Goal: Task Accomplishment & Management: Manage account settings

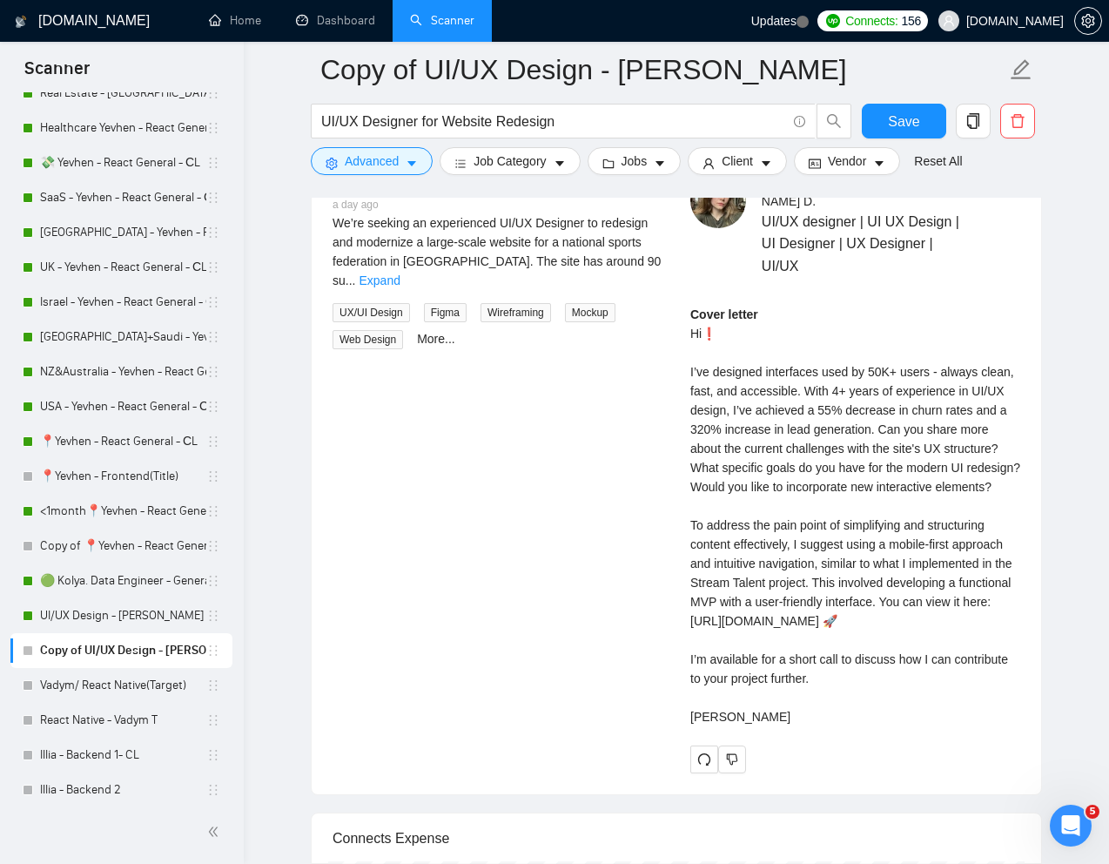
scroll to position [3159, 0]
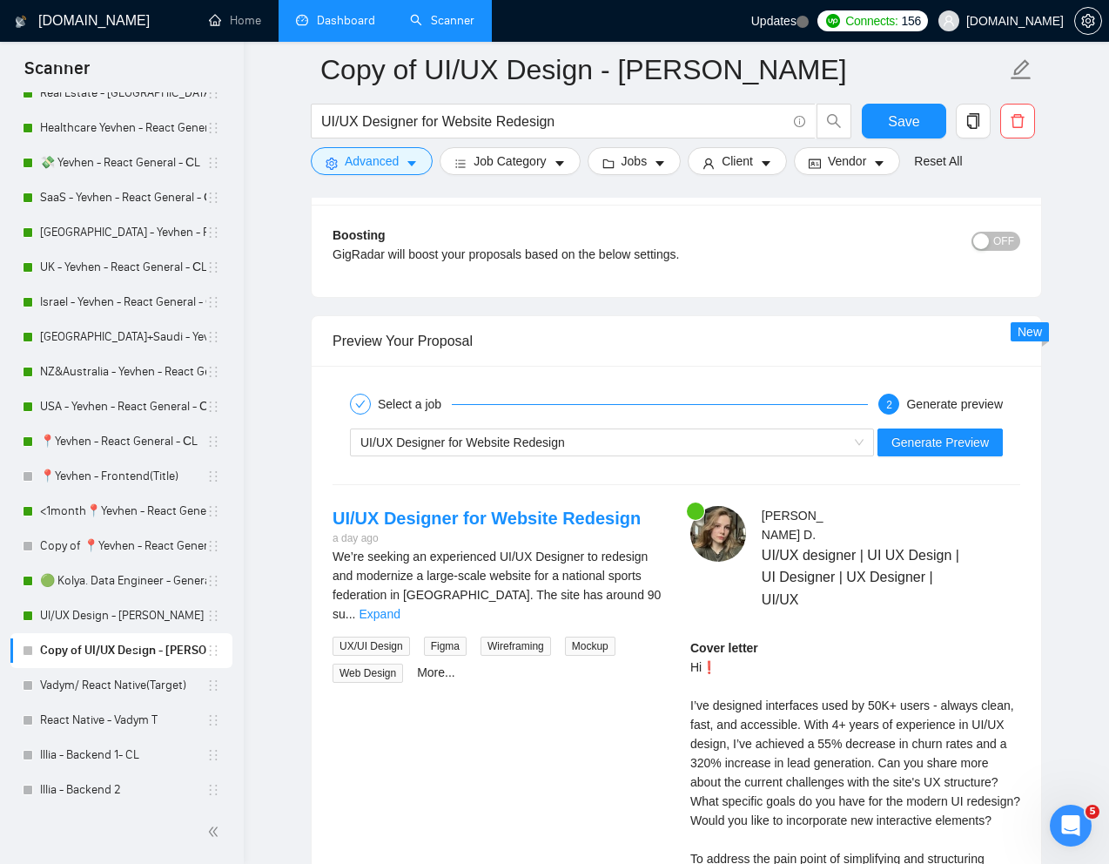
click at [334, 28] on link "Dashboard" at bounding box center [335, 20] width 79 height 15
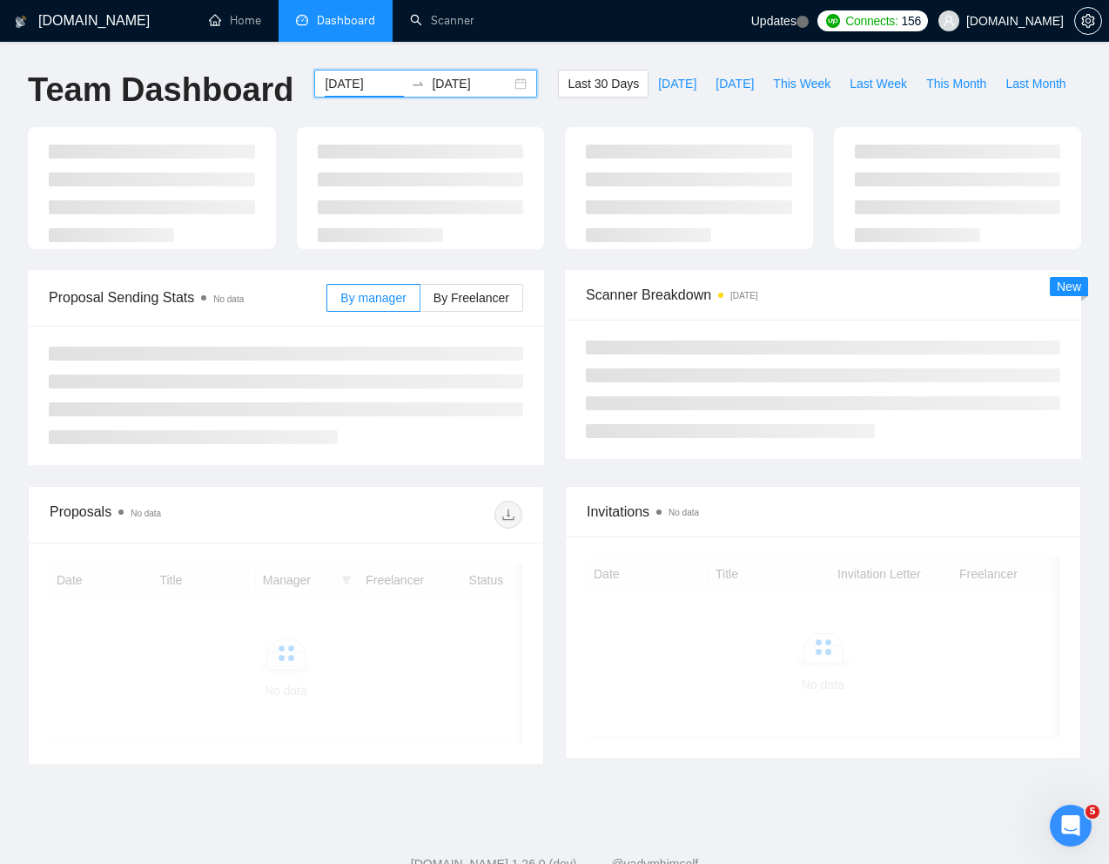
click at [353, 80] on input "[DATE]" at bounding box center [364, 83] width 79 height 19
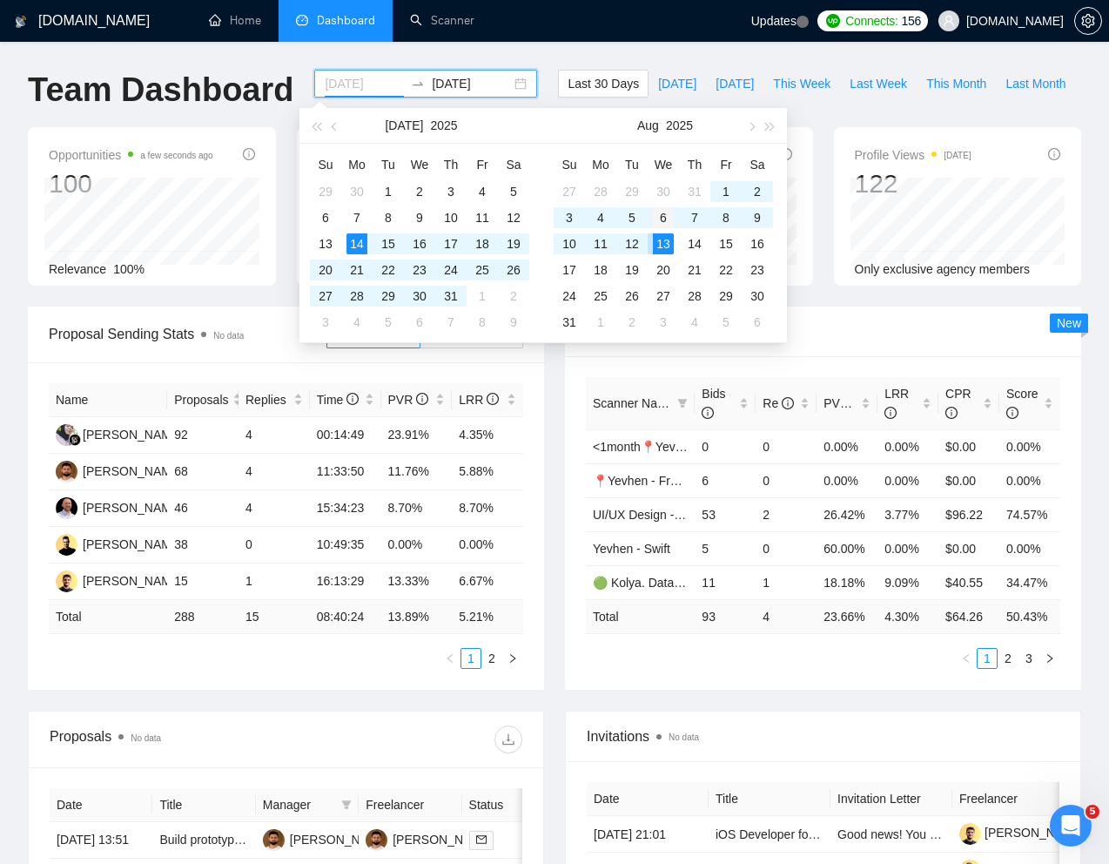
type input "[DATE]"
click at [664, 218] on div "6" at bounding box center [663, 217] width 21 height 21
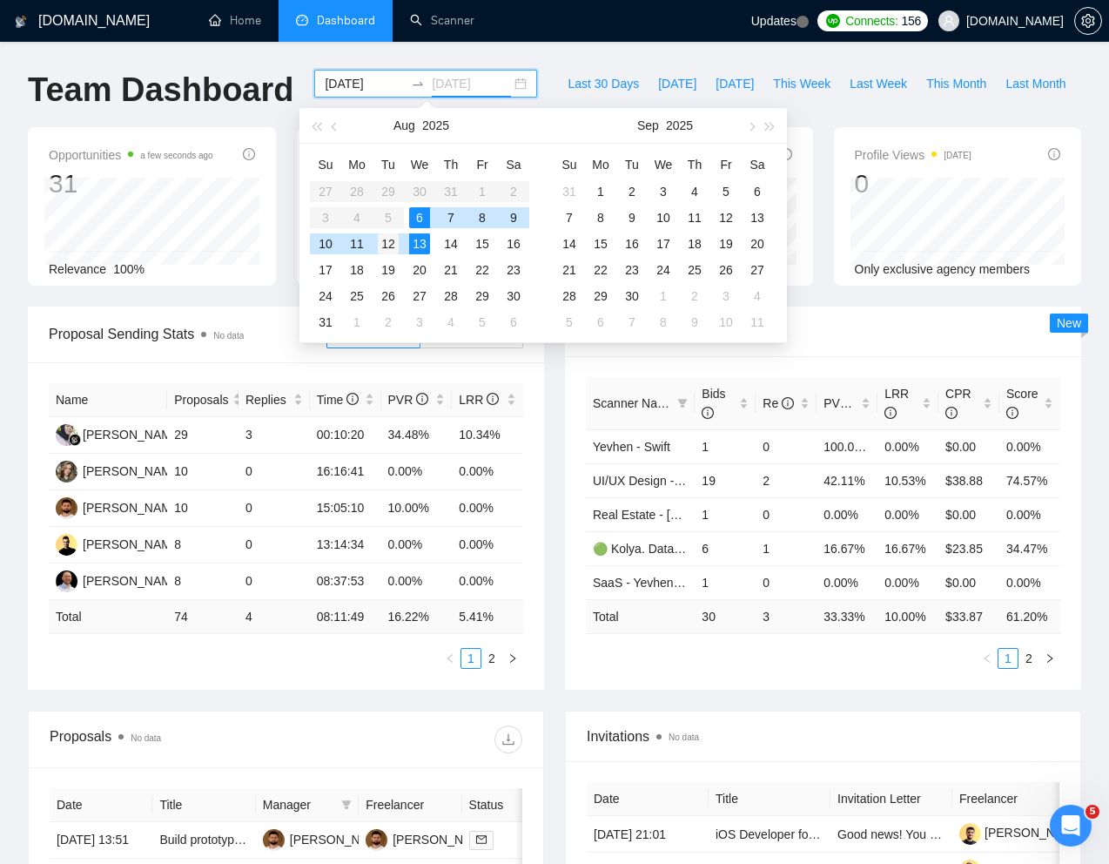
type input "[DATE]"
click at [394, 240] on div "12" at bounding box center [388, 243] width 21 height 21
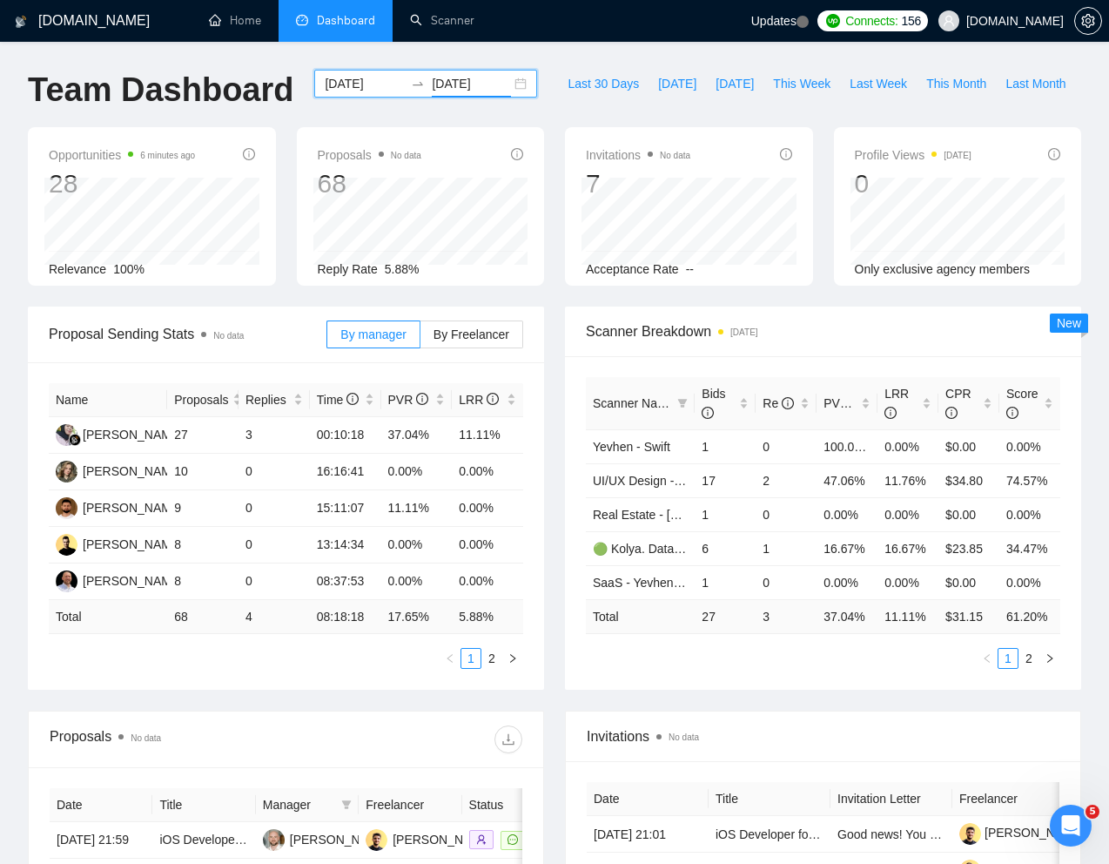
click at [771, 90] on div "Team Dashboard [DATE] [DATE] Last 30 Days [DATE] [DATE] This Week Last Week Thi…" at bounding box center [554, 98] width 1074 height 57
